Goal: Check status: Check status

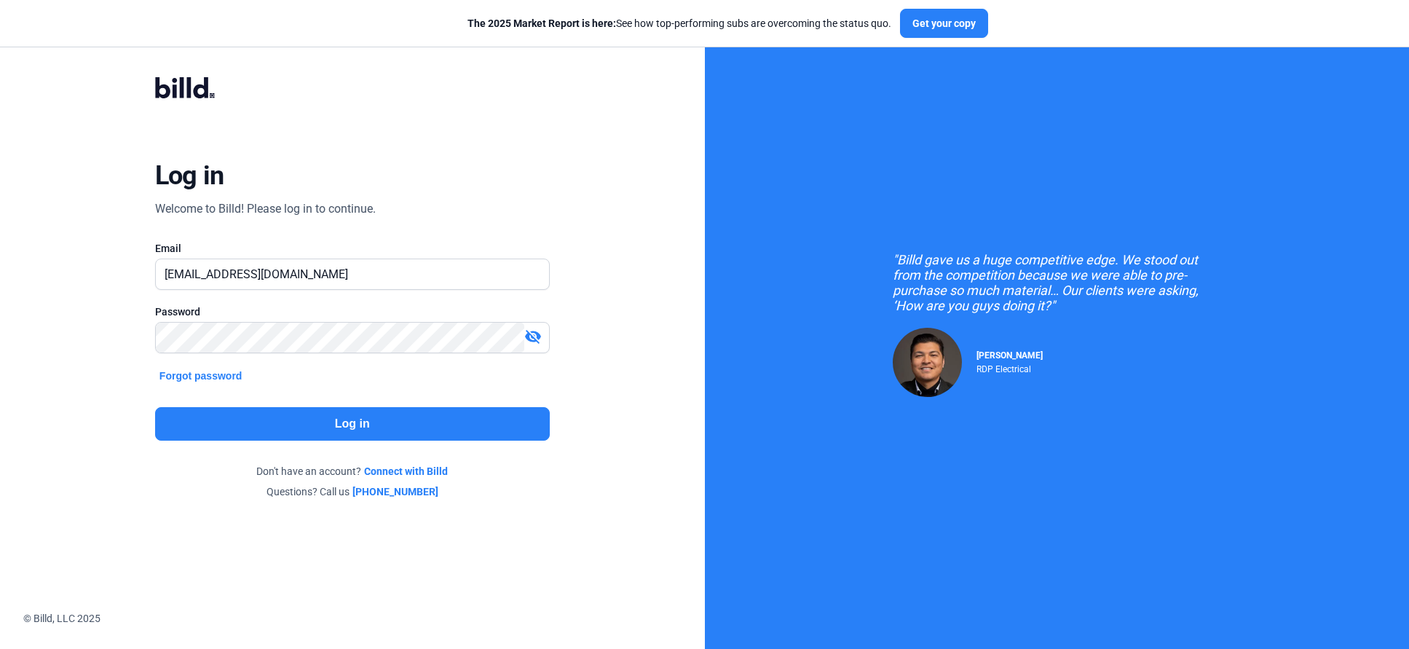
click at [348, 424] on button "Log in" at bounding box center [352, 423] width 395 height 33
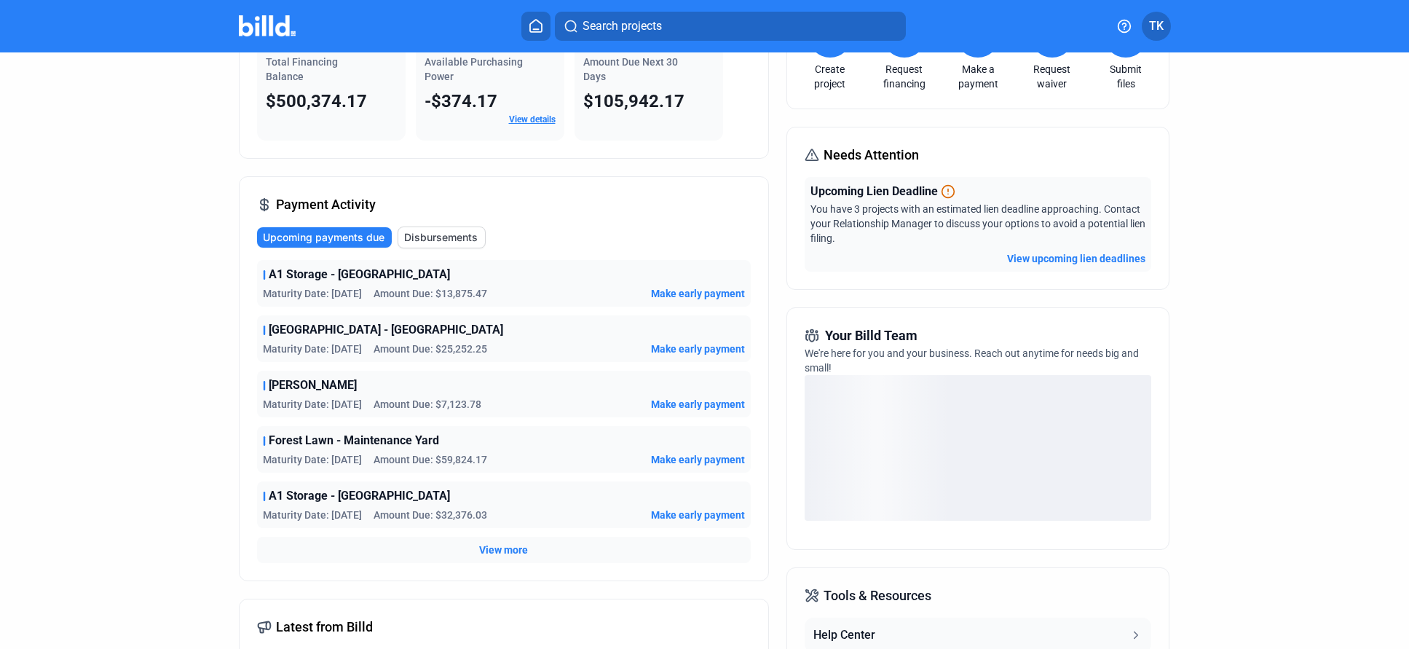
scroll to position [117, 0]
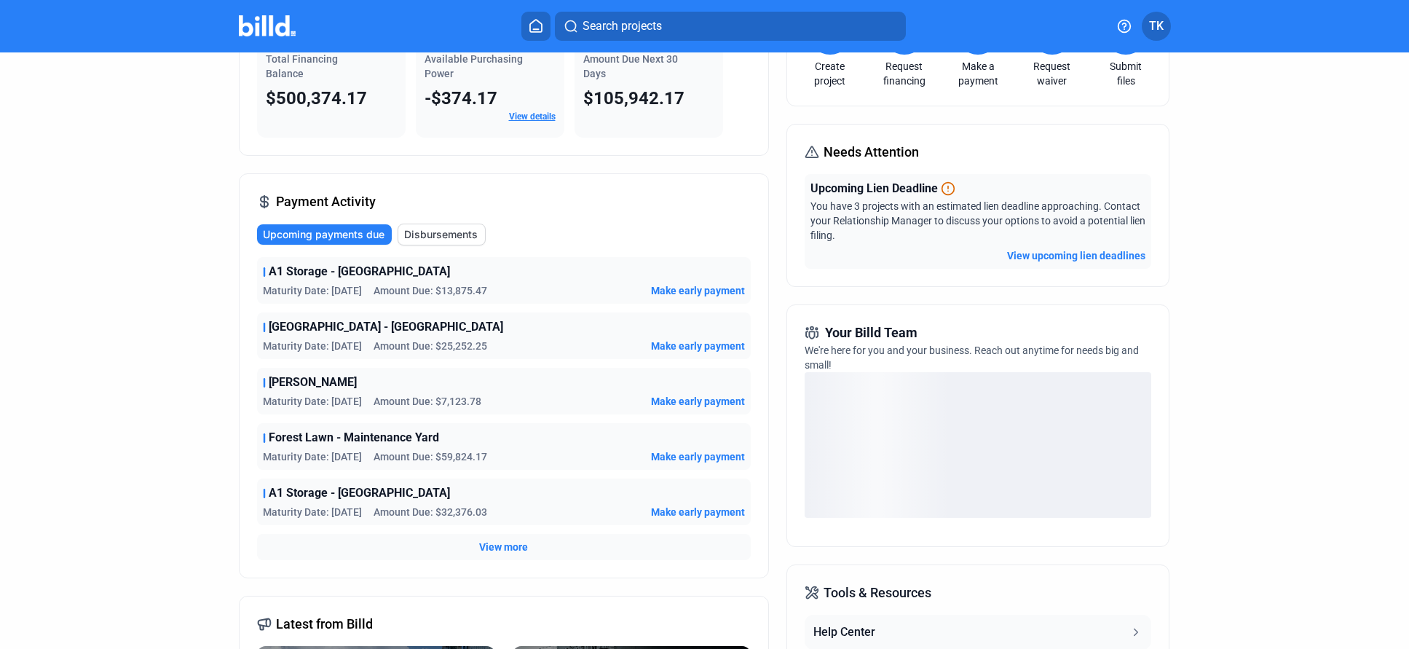
click at [496, 544] on span "View more" at bounding box center [503, 546] width 49 height 15
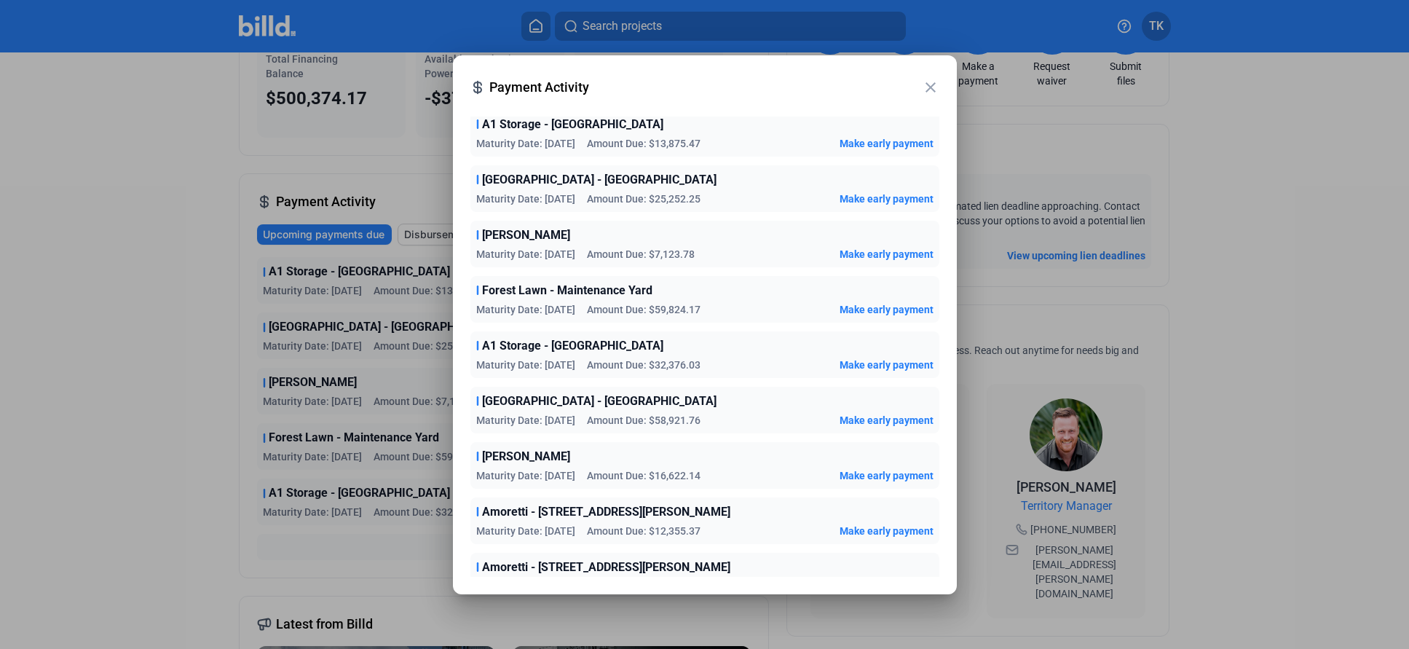
scroll to position [8, 0]
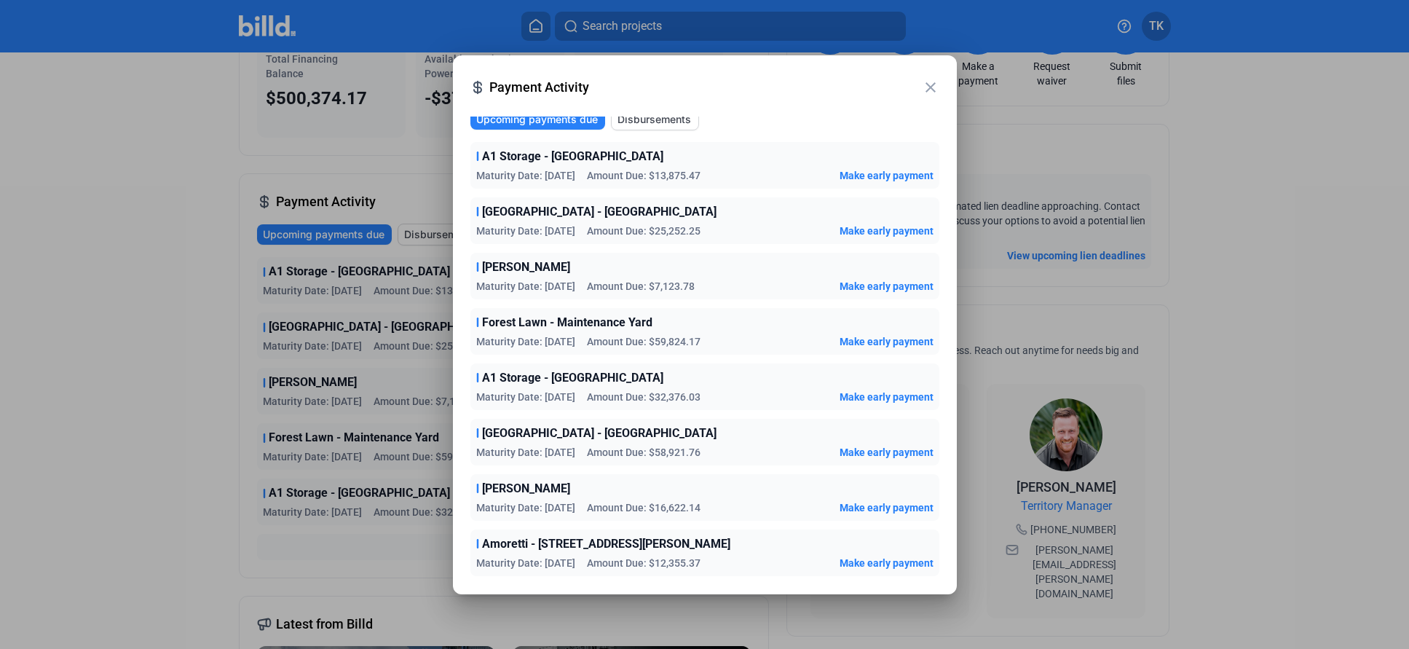
click at [704, 592] on div at bounding box center [704, 585] width 469 height 17
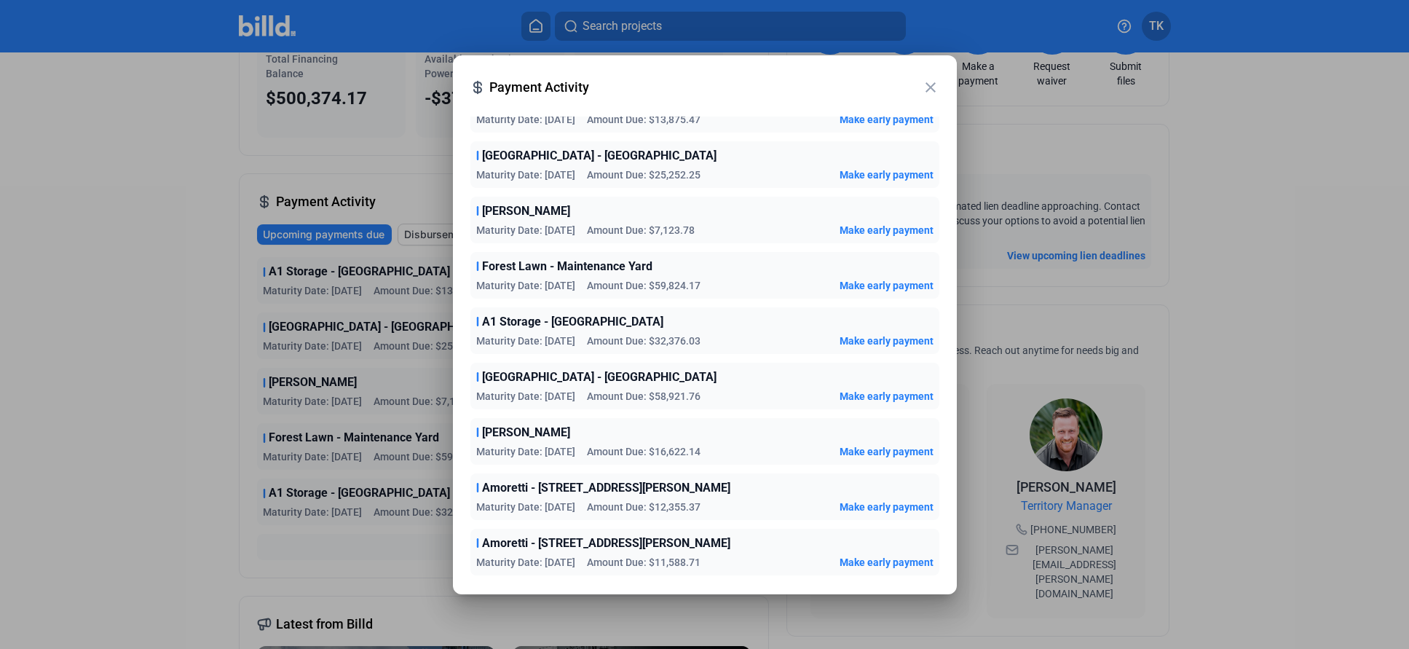
scroll to position [118, 0]
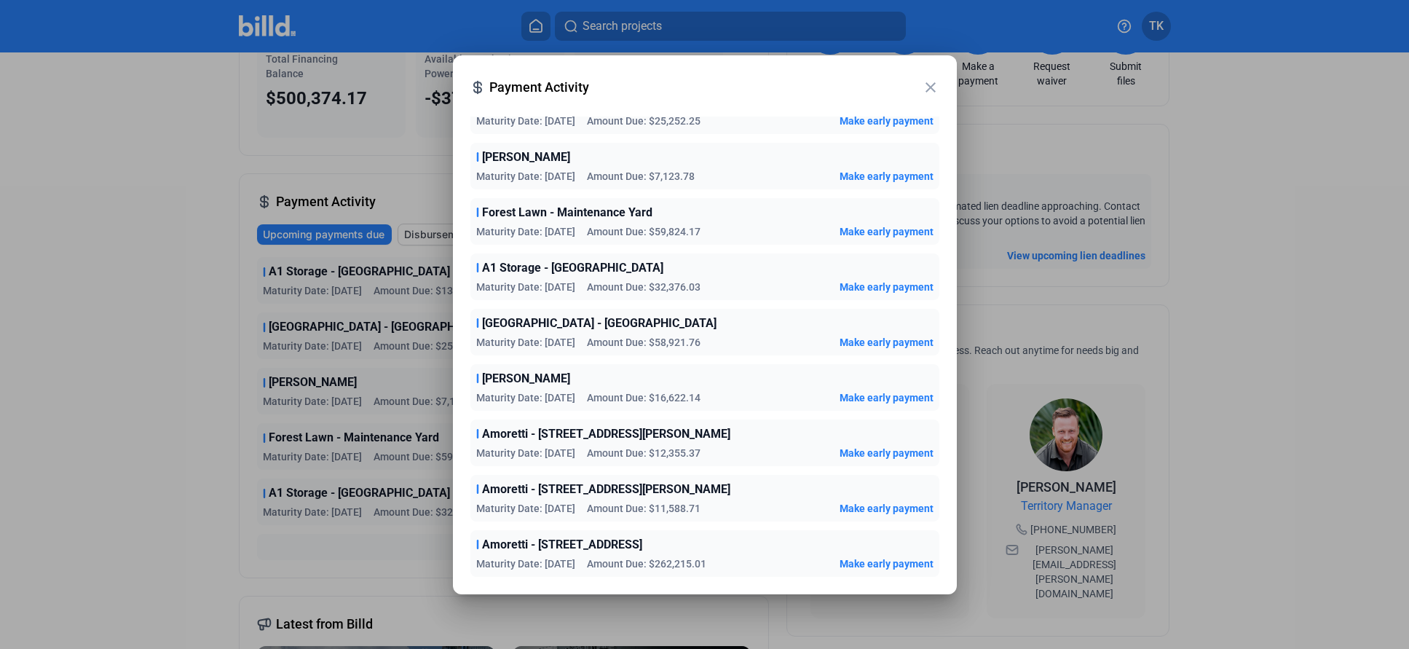
click at [85, 368] on div at bounding box center [704, 324] width 1409 height 649
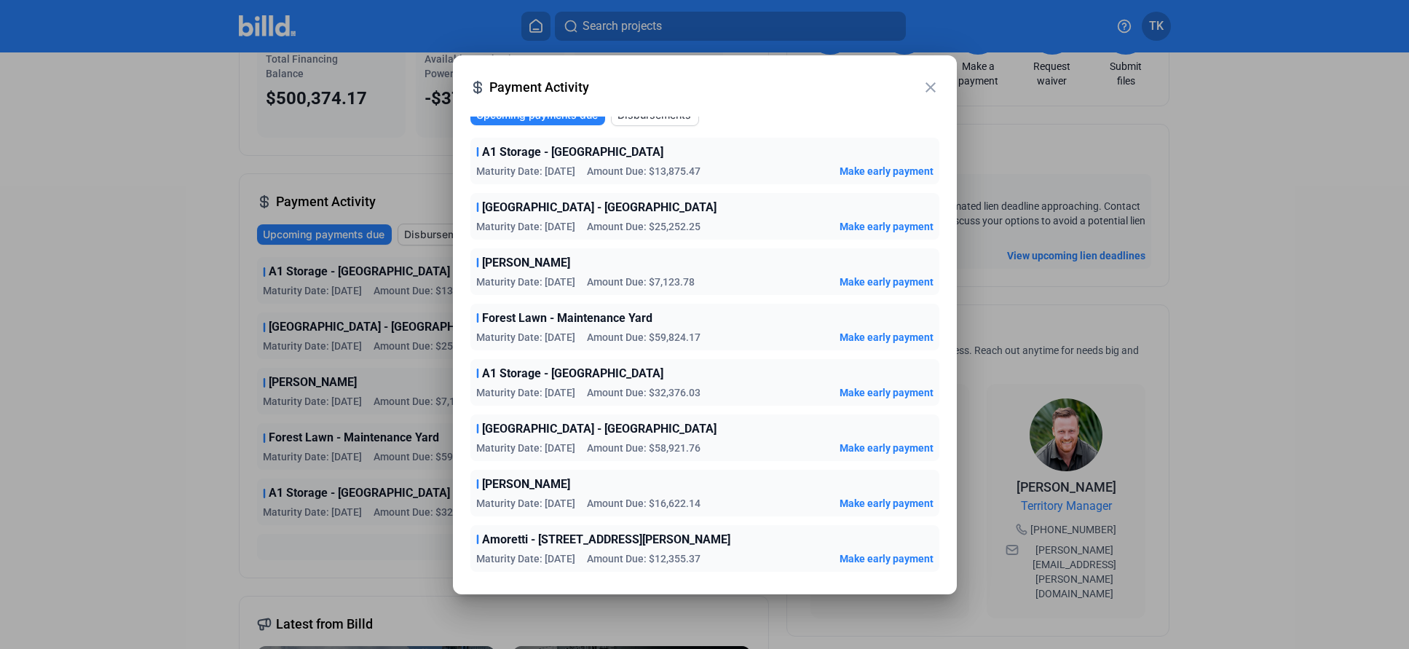
scroll to position [0, 0]
